Goal: Task Accomplishment & Management: Manage account settings

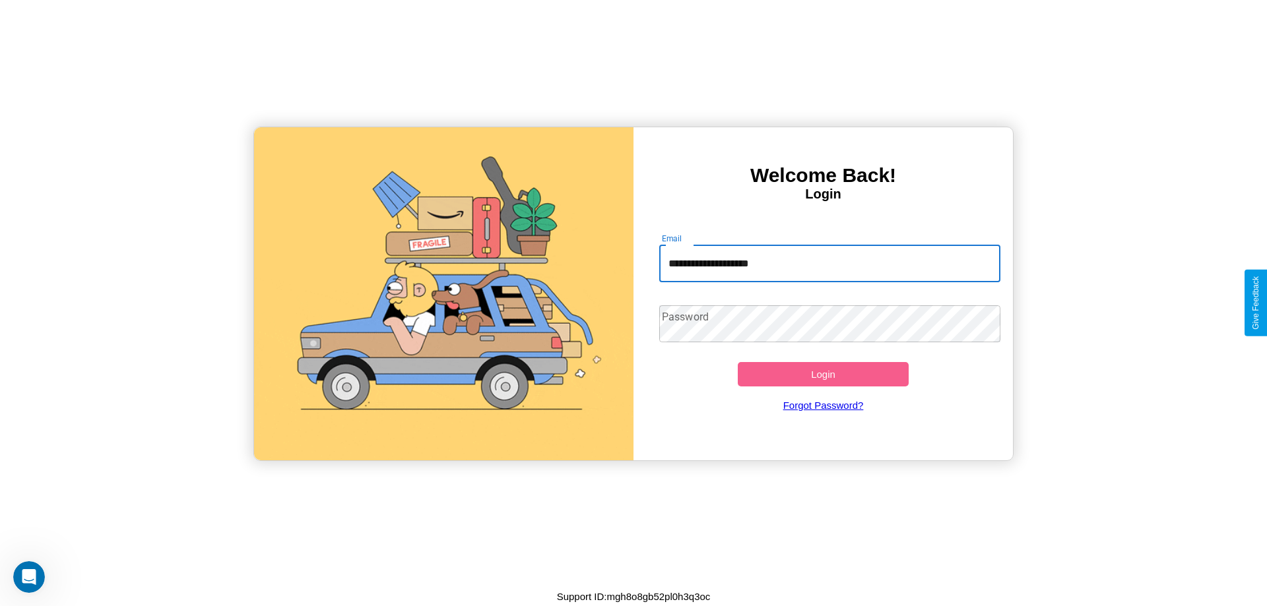
type input "**********"
click at [823, 374] on button "Login" at bounding box center [822, 374] width 171 height 24
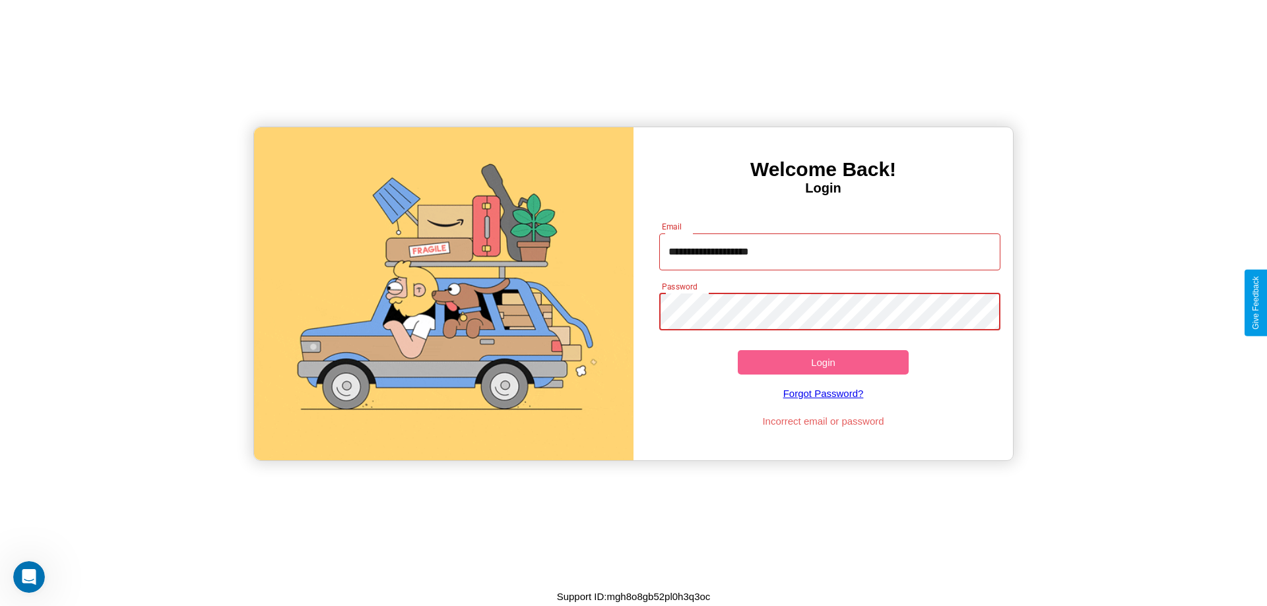
click at [823, 362] on button "Login" at bounding box center [822, 362] width 171 height 24
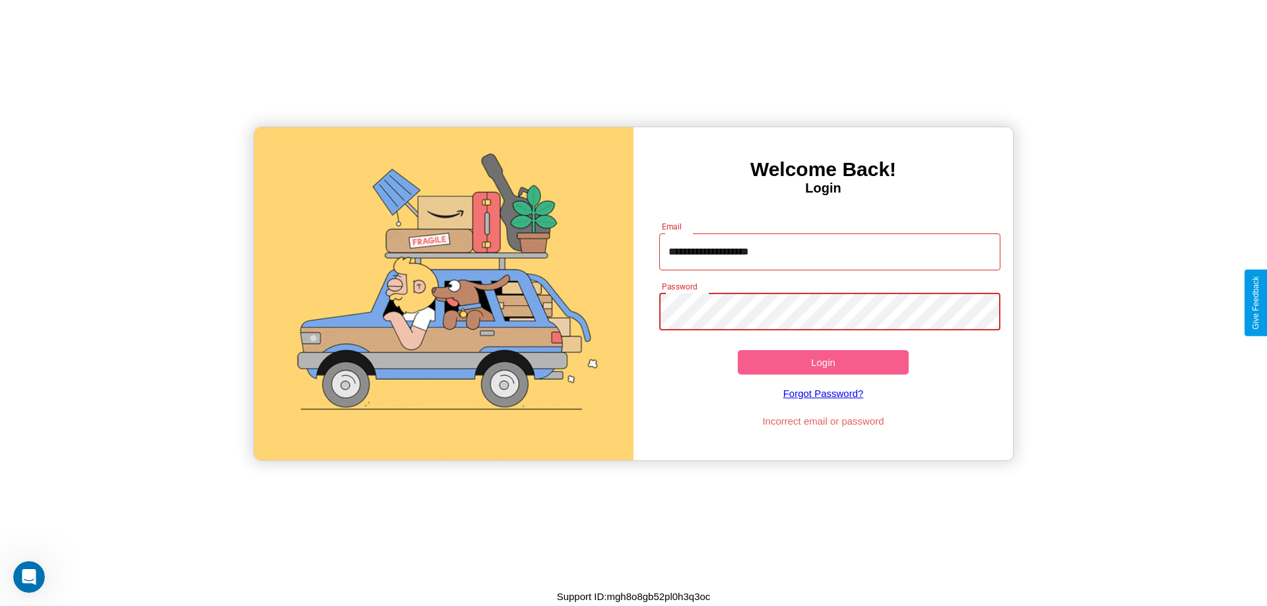
click at [823, 362] on button "Login" at bounding box center [822, 362] width 171 height 24
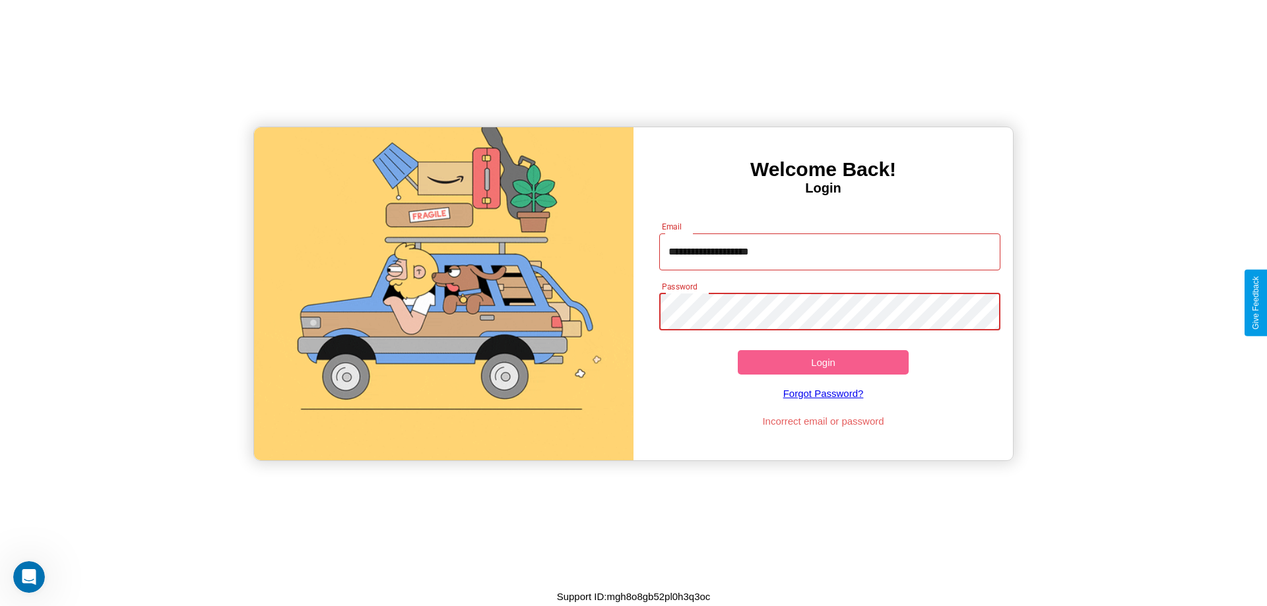
click at [823, 362] on button "Login" at bounding box center [822, 362] width 171 height 24
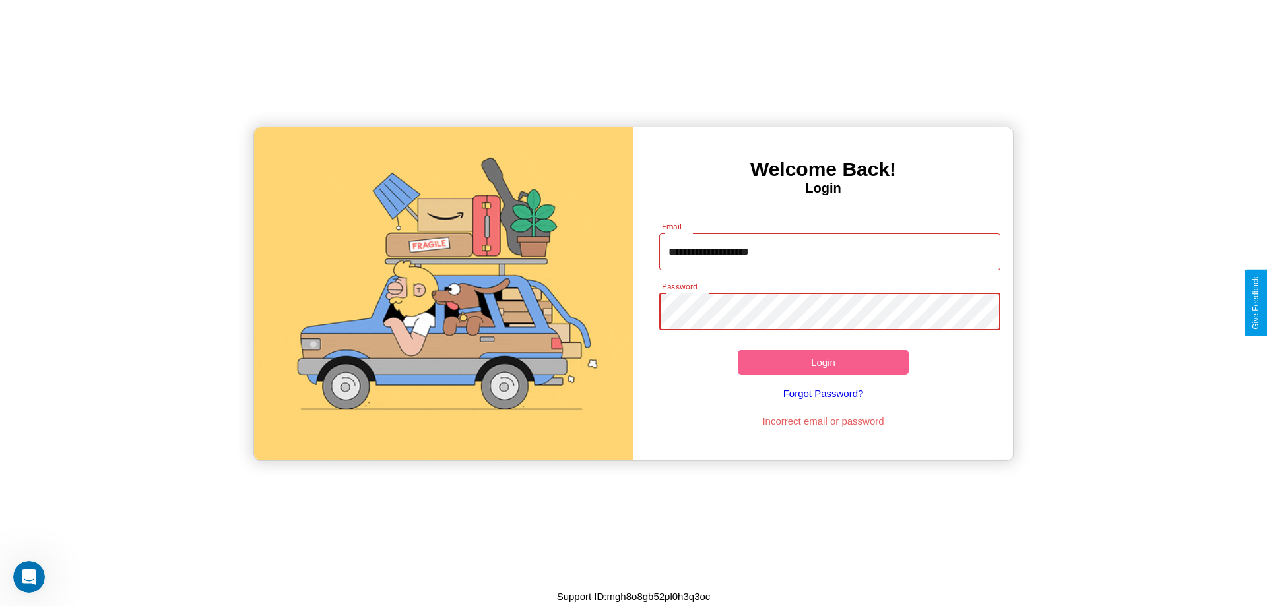
click at [823, 362] on button "Login" at bounding box center [822, 362] width 171 height 24
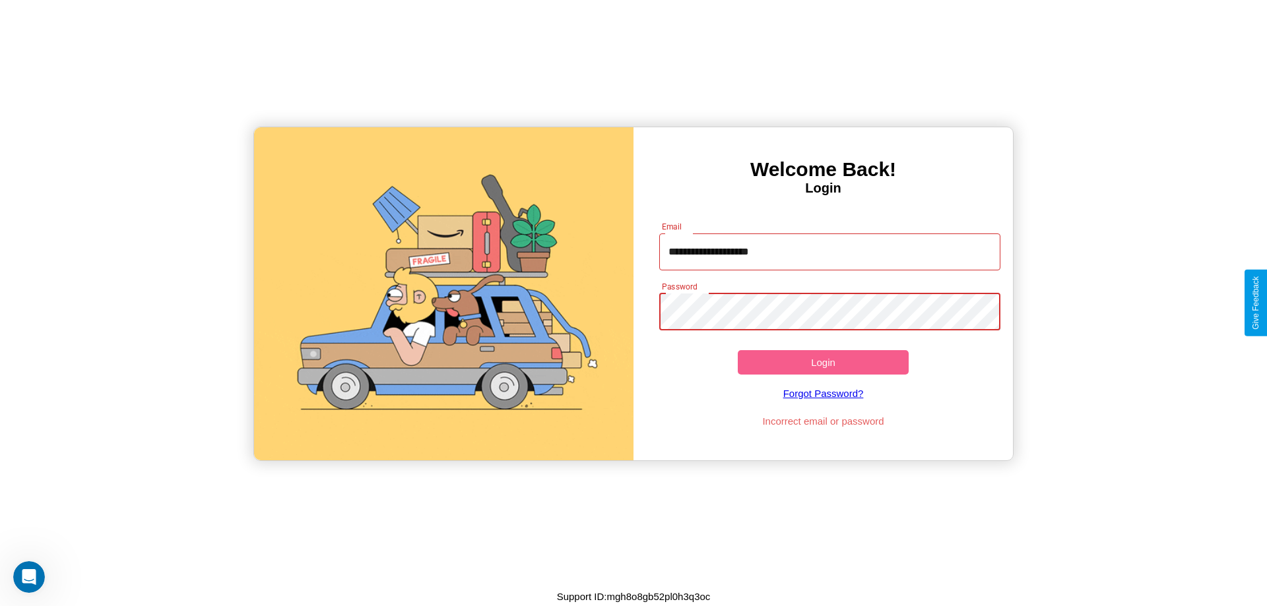
click at [823, 362] on button "Login" at bounding box center [822, 362] width 171 height 24
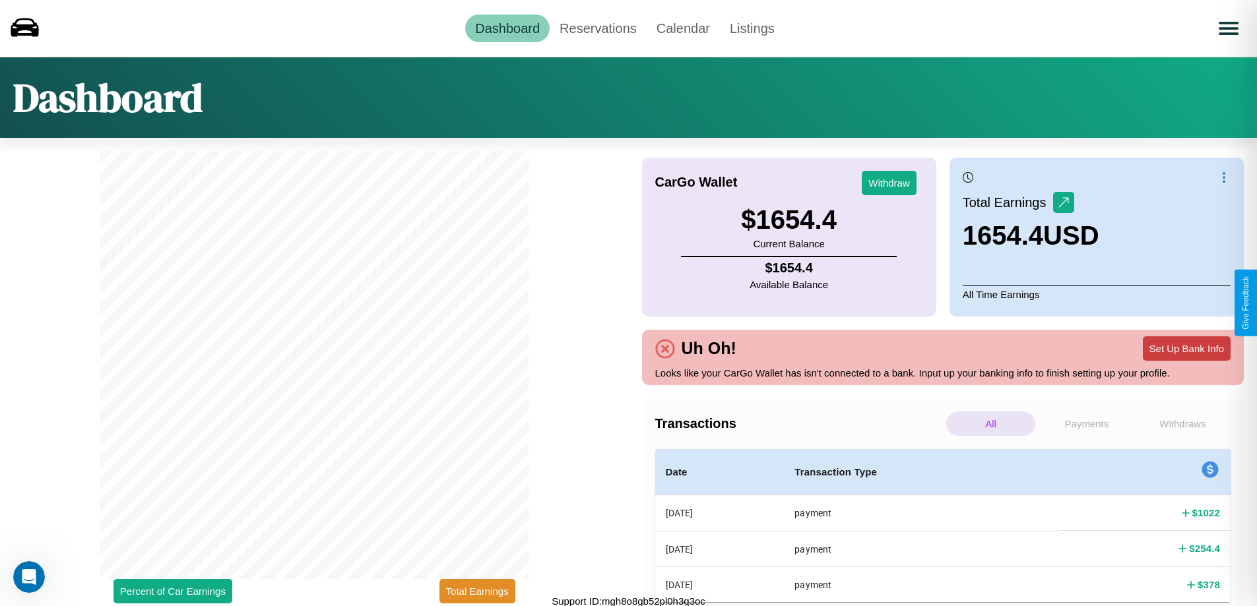
click at [1186, 348] on button "Set Up Bank Info" at bounding box center [1187, 348] width 88 height 24
